Goal: Navigation & Orientation: Go to known website

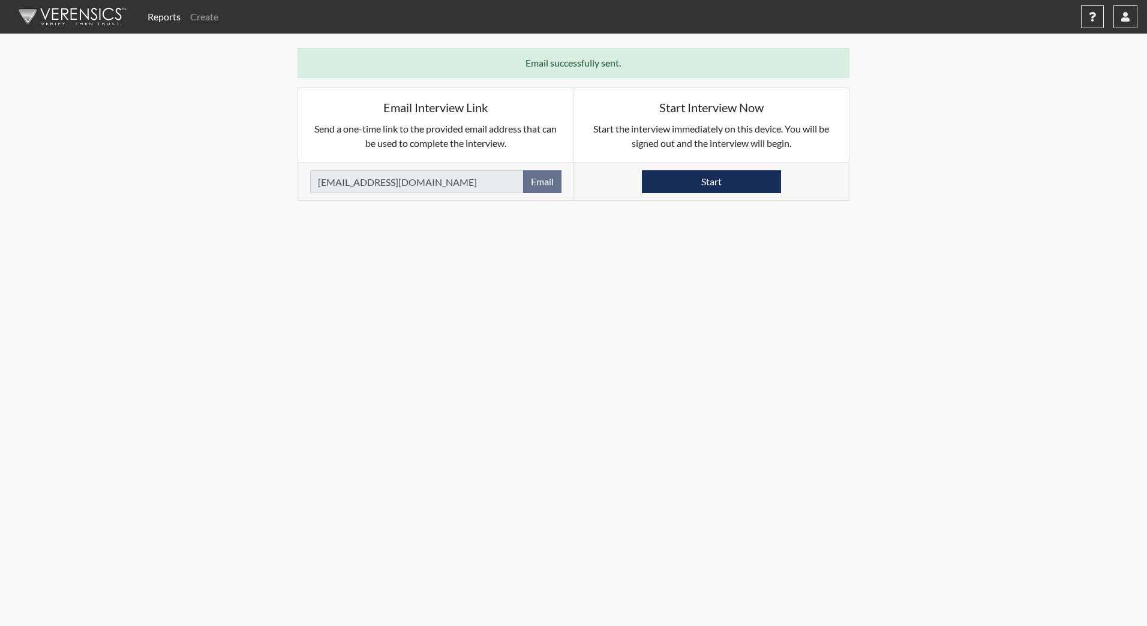
click at [51, 12] on img at bounding box center [70, 17] width 138 height 36
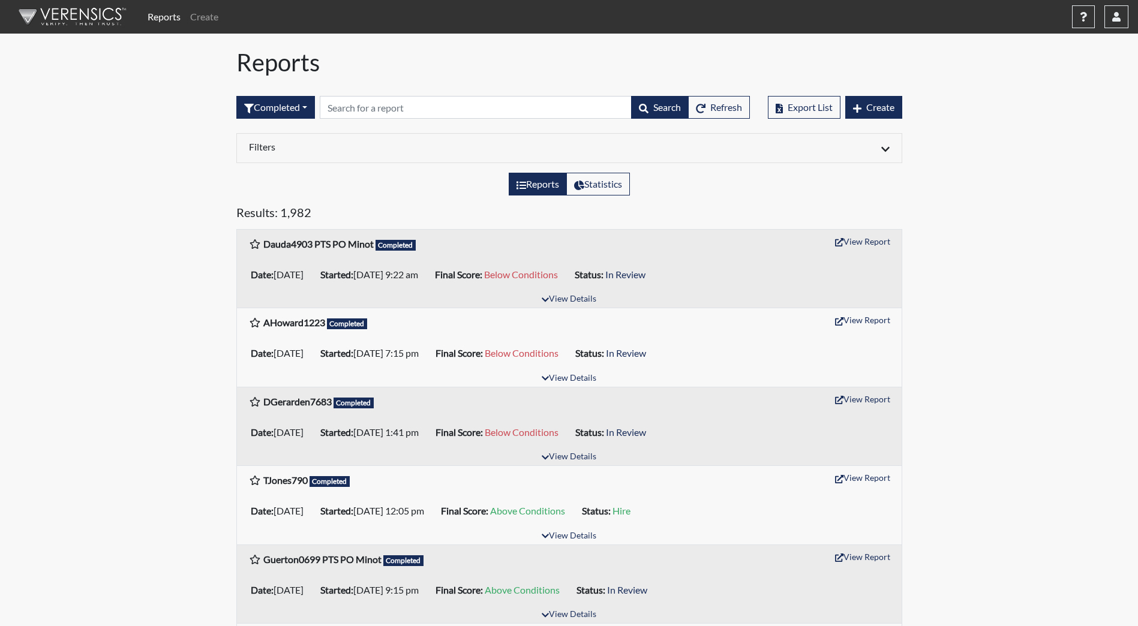
click at [69, 22] on img at bounding box center [70, 17] width 138 height 36
